Goal: Task Accomplishment & Management: Manage account settings

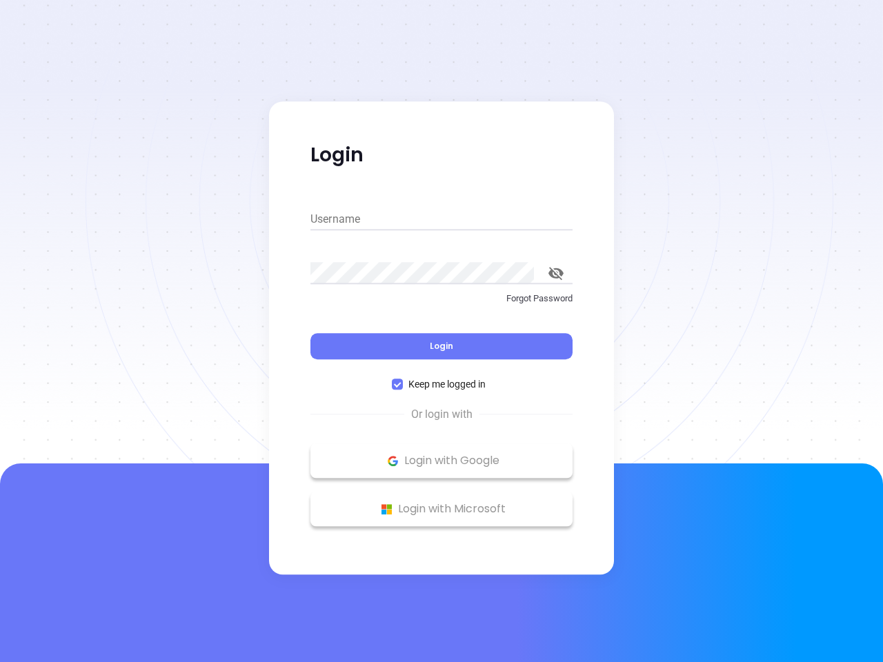
click at [441, 331] on div "Login" at bounding box center [441, 338] width 262 height 43
click at [441, 219] on input "Username" at bounding box center [441, 219] width 262 height 22
click at [556, 273] on icon "toggle password visibility" at bounding box center [555, 273] width 15 height 13
click at [441, 346] on span "Login" at bounding box center [441, 346] width 23 height 12
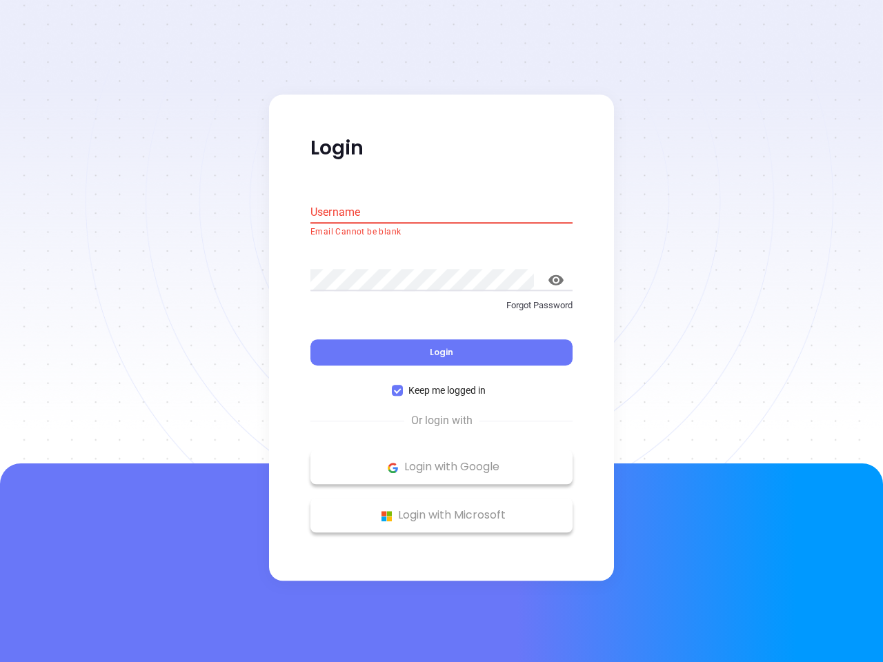
click at [441, 384] on span "Keep me logged in" at bounding box center [447, 391] width 88 height 15
click at [403, 386] on input "Keep me logged in" at bounding box center [397, 391] width 11 height 11
checkbox input "false"
click at [441, 461] on p "Login with Google" at bounding box center [441, 467] width 248 height 21
click at [441, 509] on p "Login with Microsoft" at bounding box center [441, 516] width 248 height 21
